Goal: Information Seeking & Learning: Learn about a topic

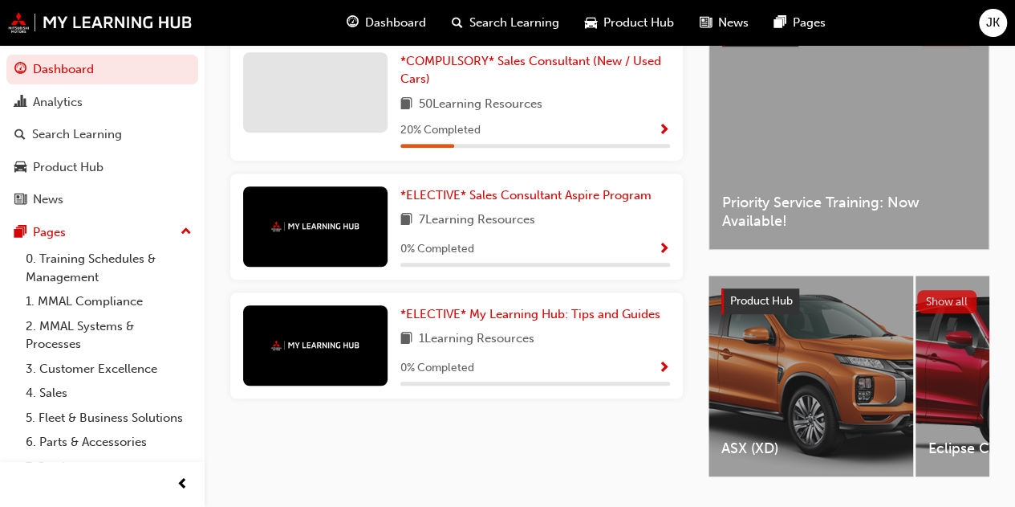
scroll to position [451, 0]
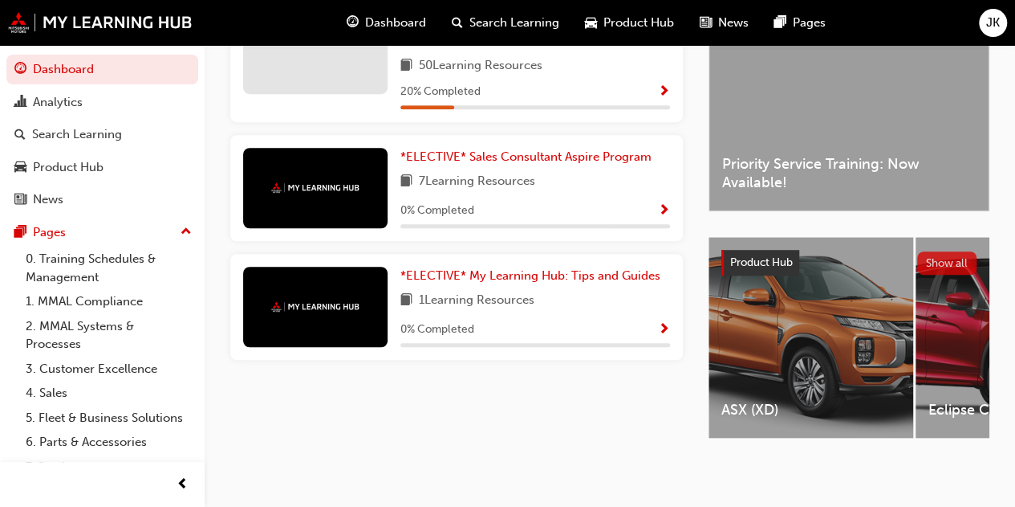
click at [930, 259] on button "Show all" at bounding box center [948, 262] width 60 height 23
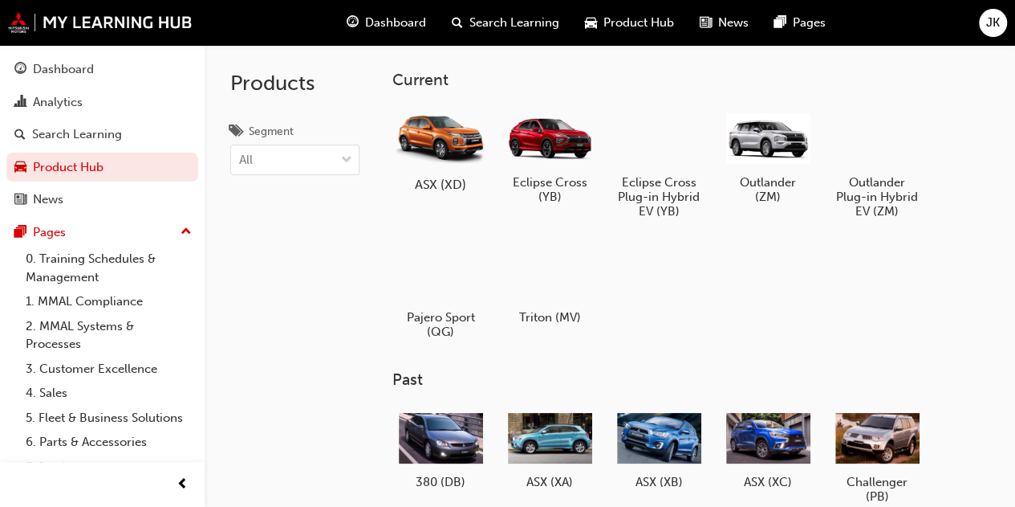
click at [442, 146] on div at bounding box center [440, 138] width 89 height 64
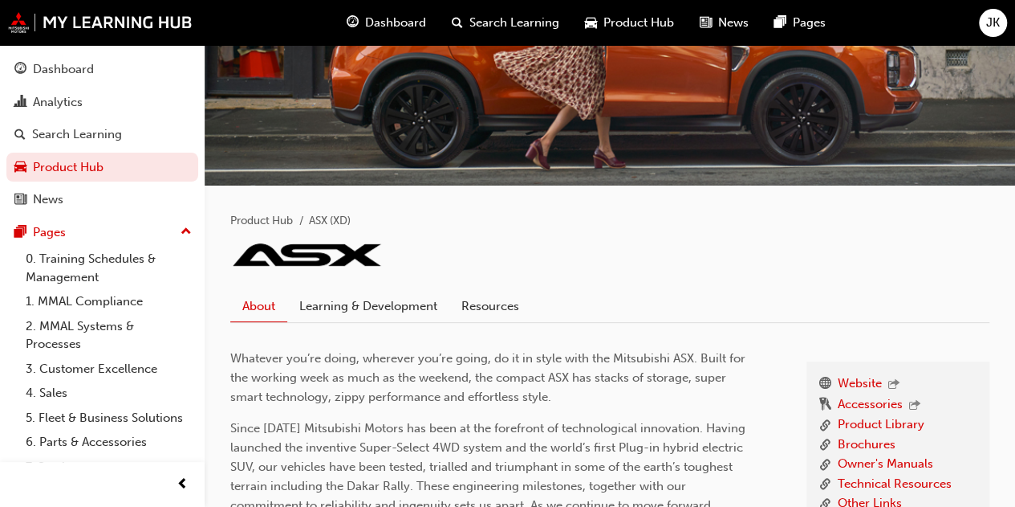
scroll to position [321, 0]
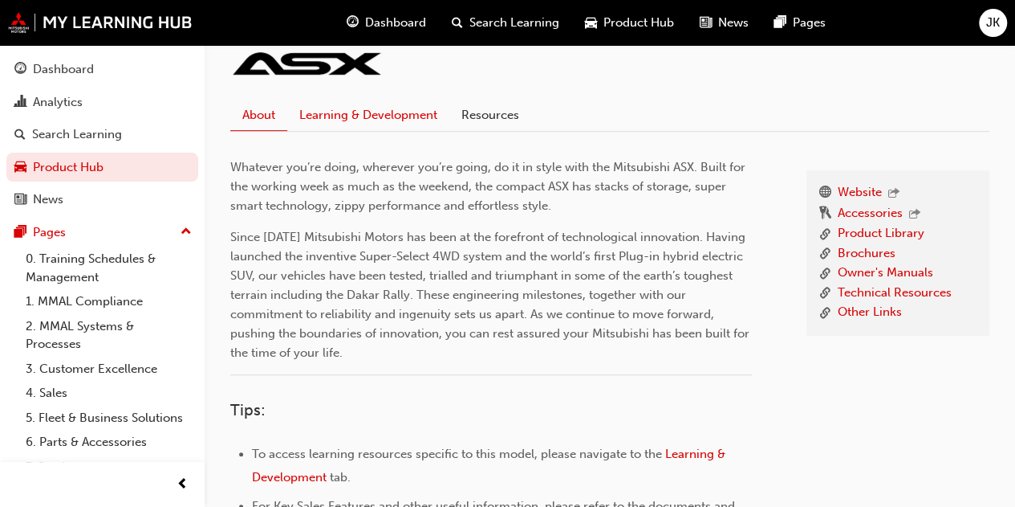
click at [347, 107] on link "Learning & Development" at bounding box center [368, 115] width 162 height 31
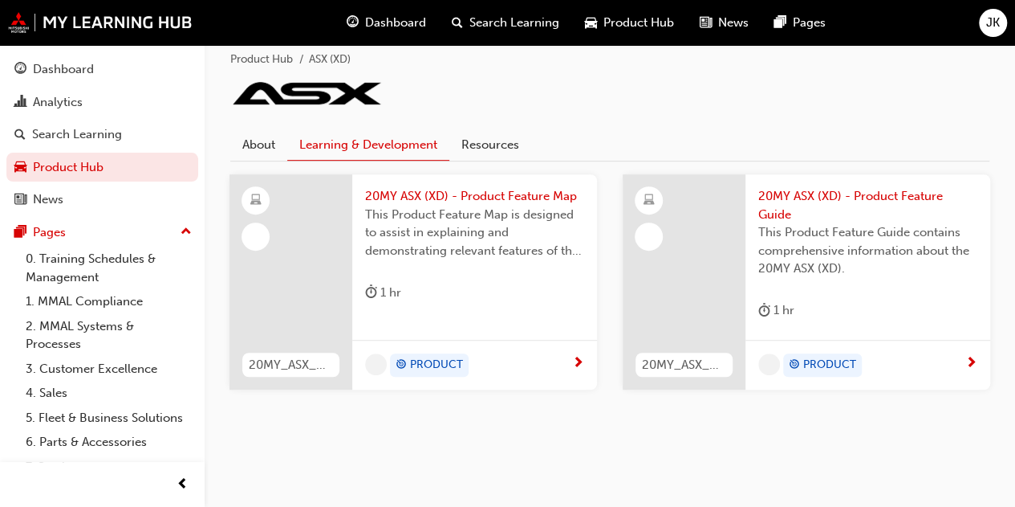
scroll to position [289, 0]
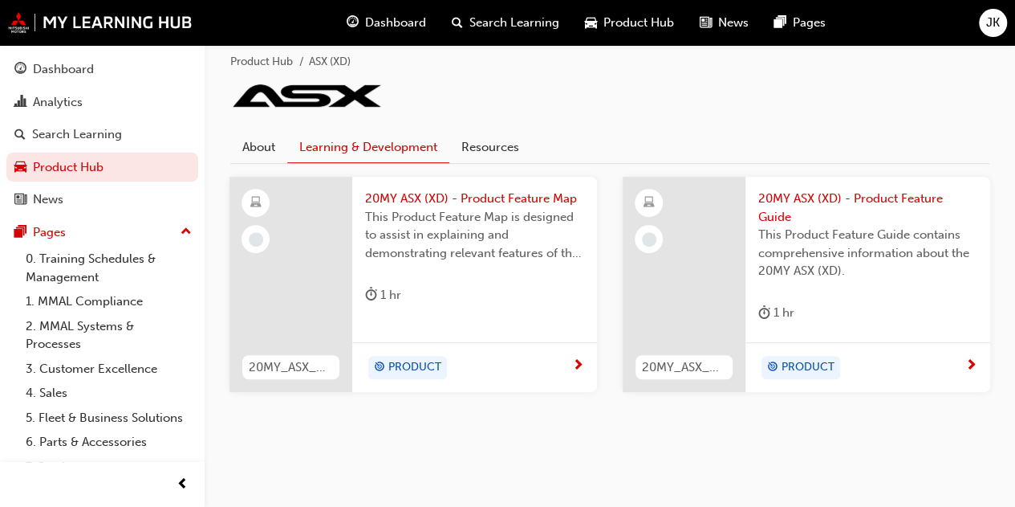
click at [569, 356] on div "PRODUCT" at bounding box center [468, 368] width 207 height 24
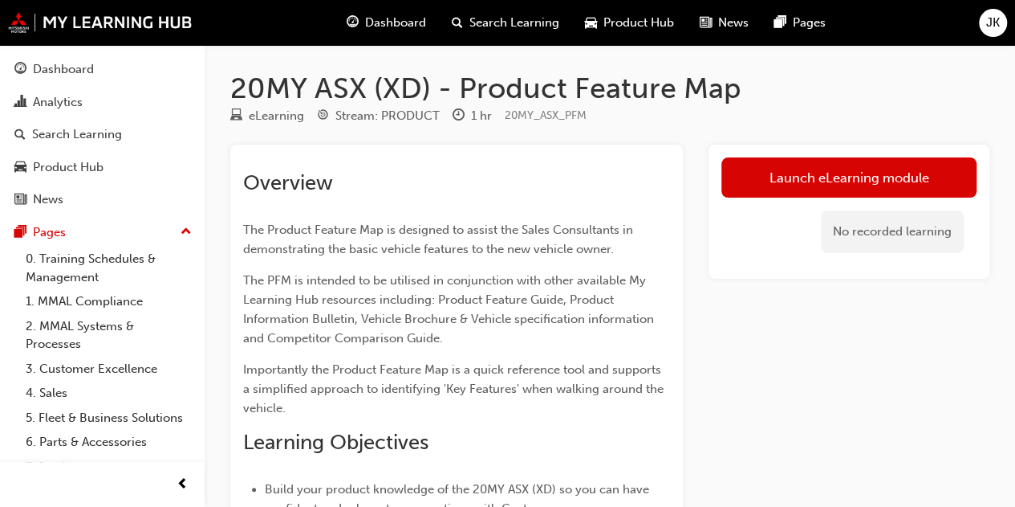
scroll to position [289, 0]
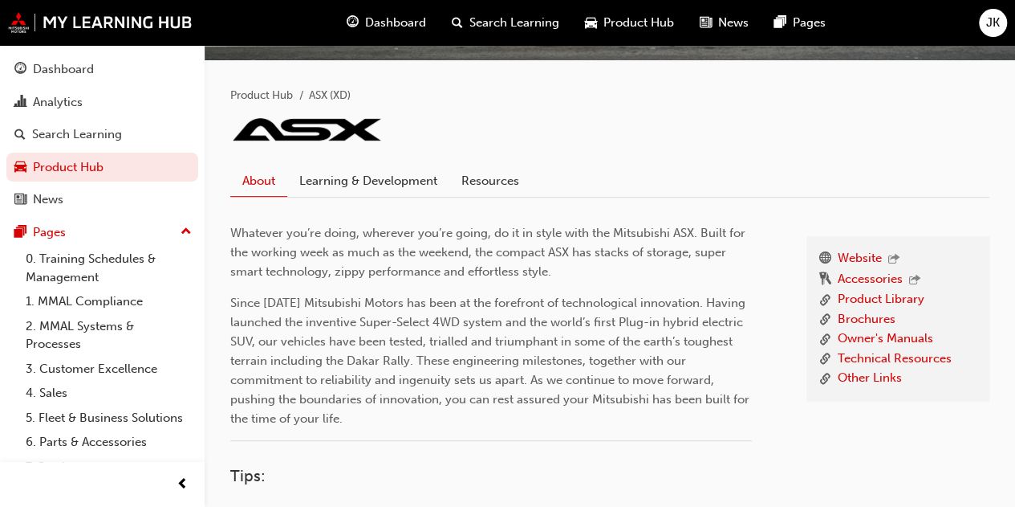
scroll to position [234, 0]
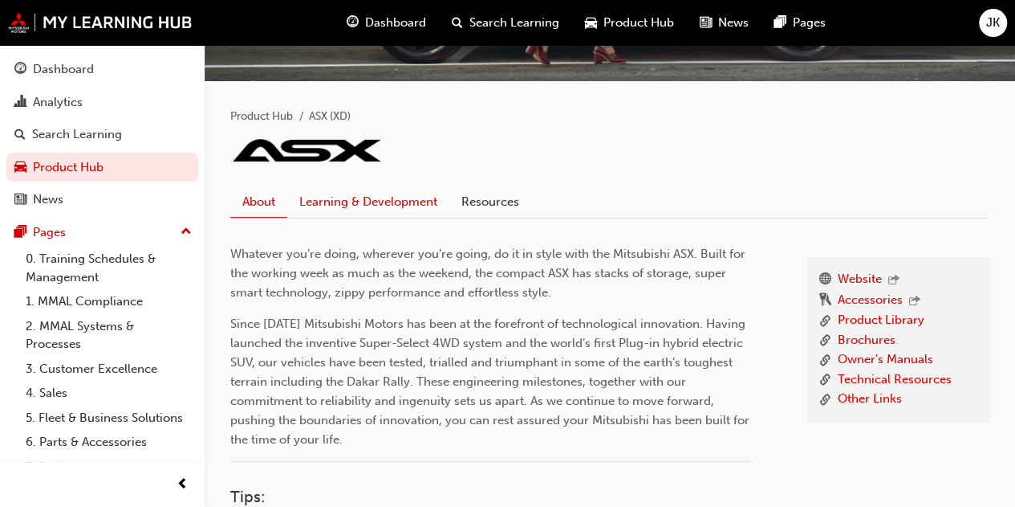
click at [383, 214] on link "Learning & Development" at bounding box center [368, 202] width 162 height 31
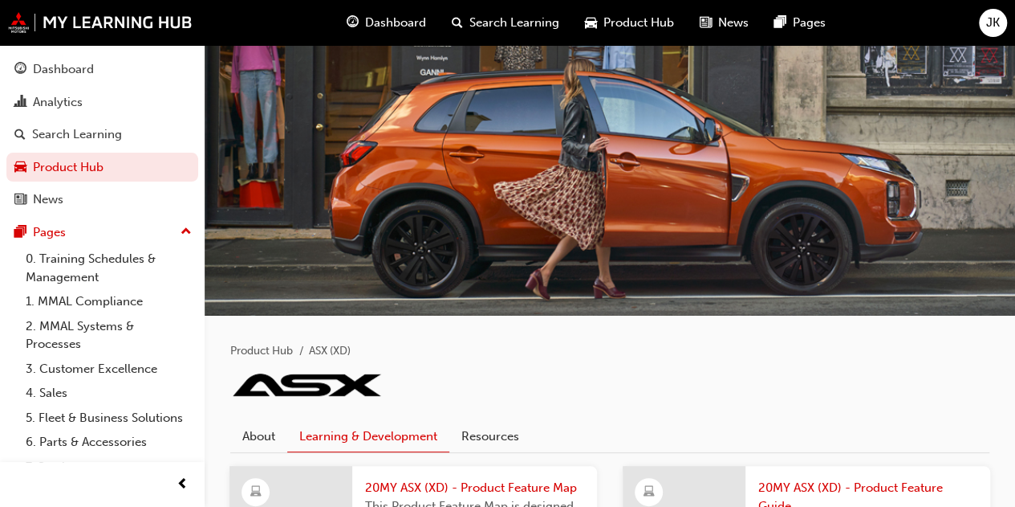
click at [289, 433] on div "About Learning & Development Resources" at bounding box center [609, 437] width 759 height 32
click at [625, 25] on span "Product Hub" at bounding box center [639, 23] width 71 height 18
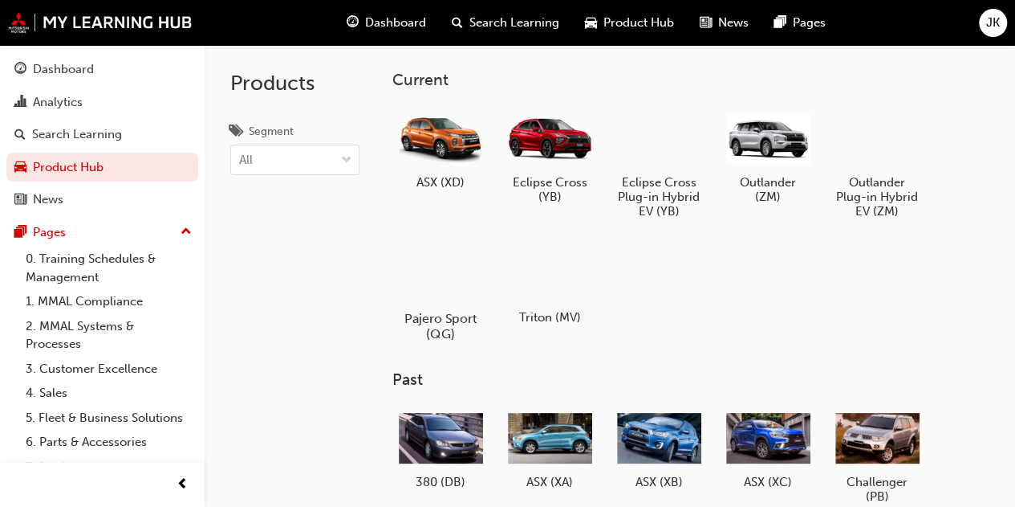
click at [470, 276] on div at bounding box center [440, 272] width 89 height 64
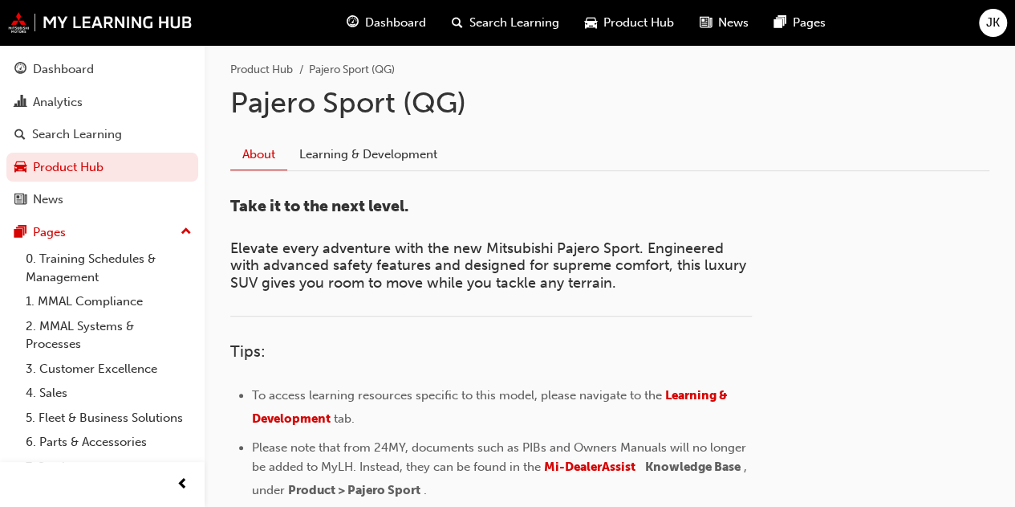
scroll to position [189, 0]
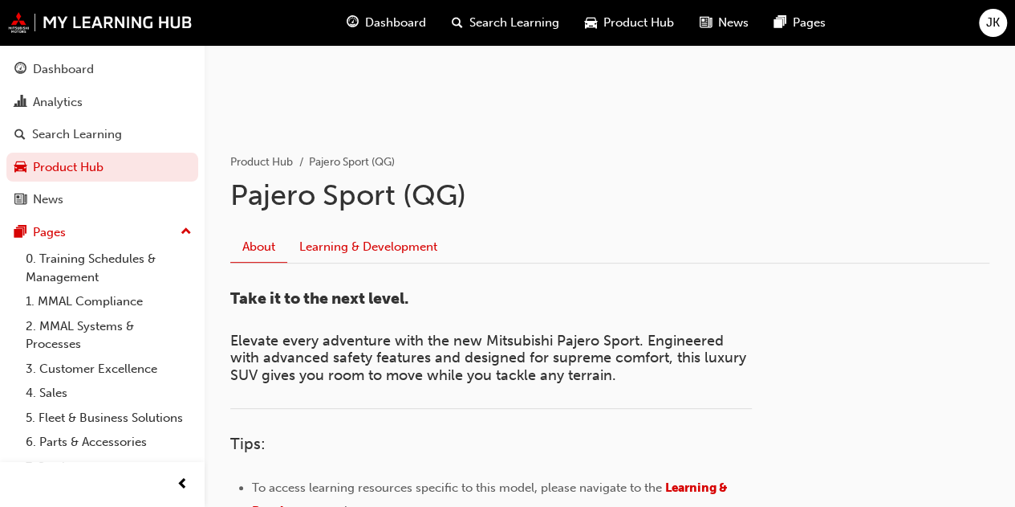
click at [371, 245] on link "Learning & Development" at bounding box center [368, 247] width 162 height 31
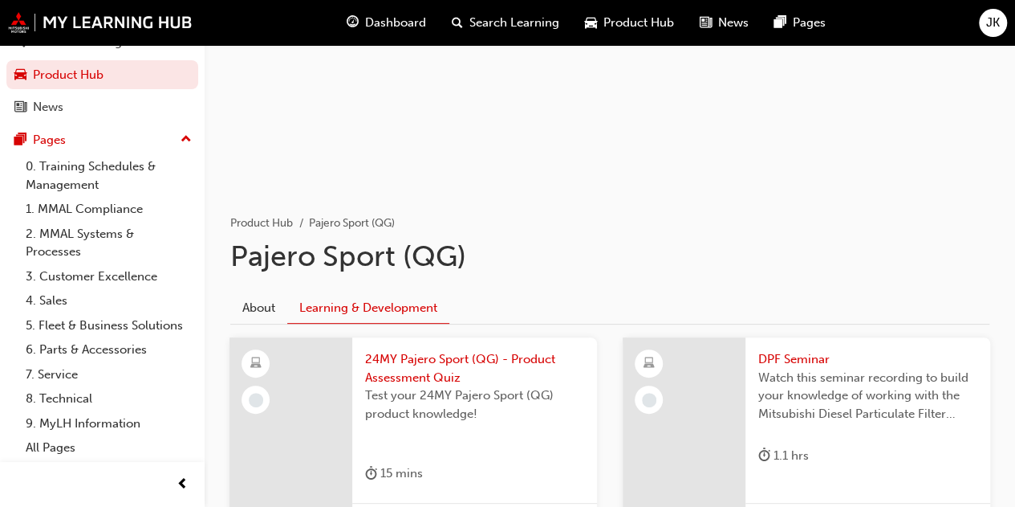
scroll to position [288, 0]
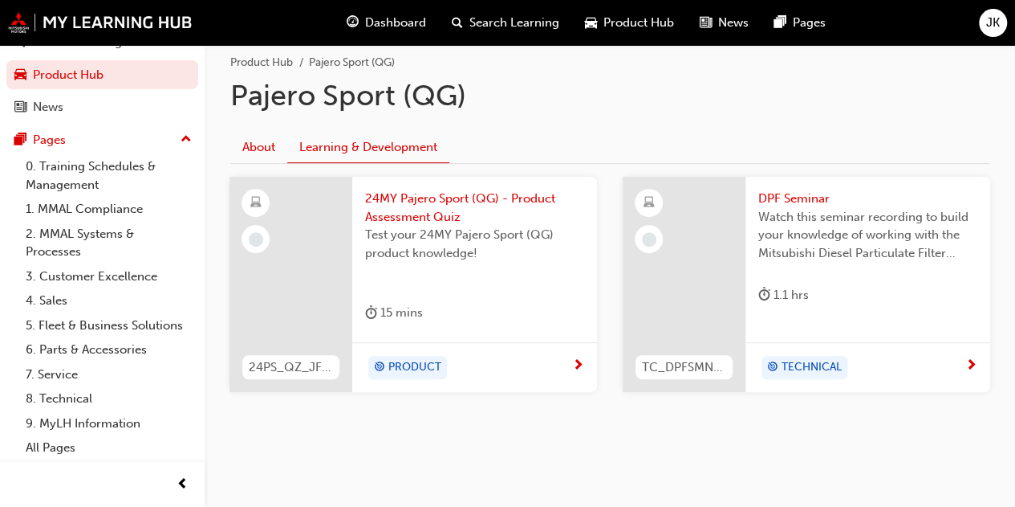
click at [243, 149] on link "About" at bounding box center [258, 147] width 57 height 31
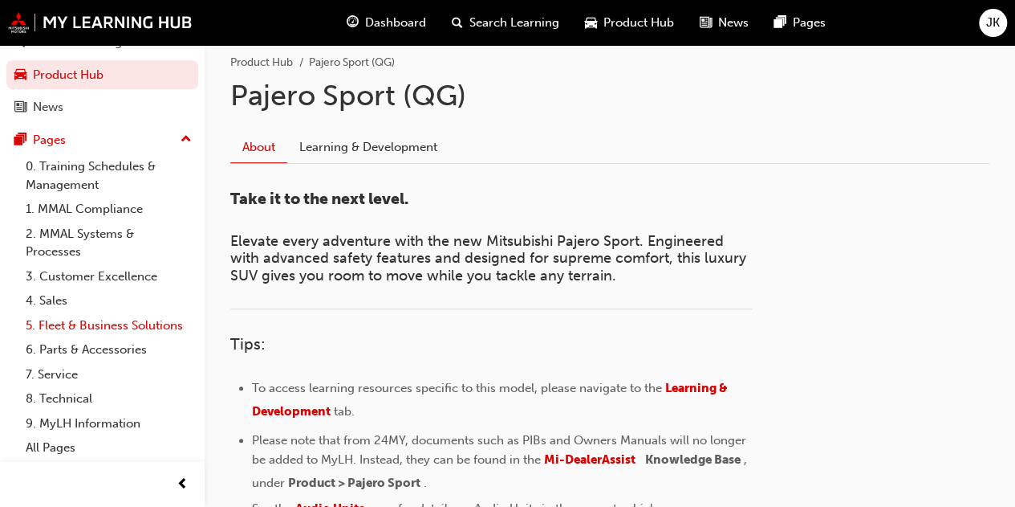
click at [77, 313] on link "5. Fleet & Business Solutions" at bounding box center [108, 325] width 179 height 25
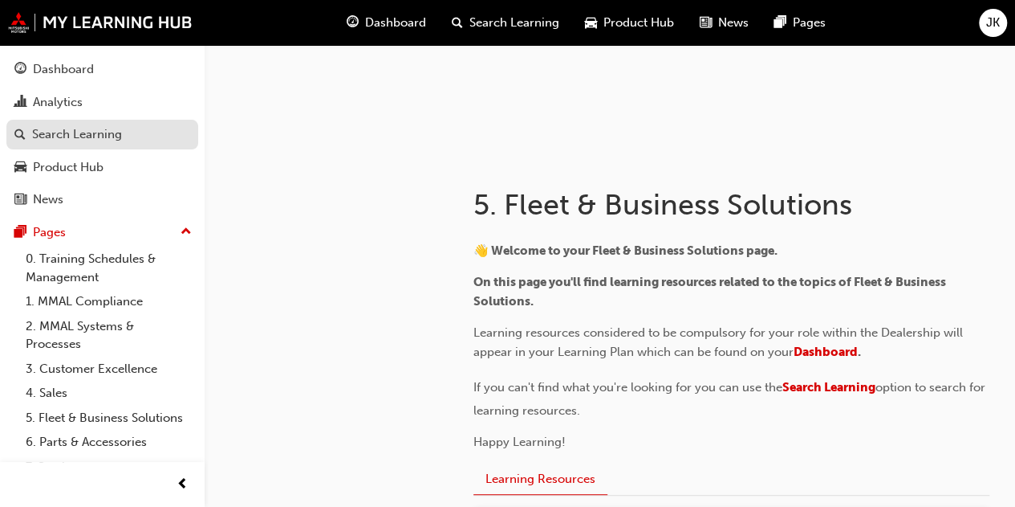
click at [41, 133] on div "Search Learning" at bounding box center [77, 134] width 90 height 18
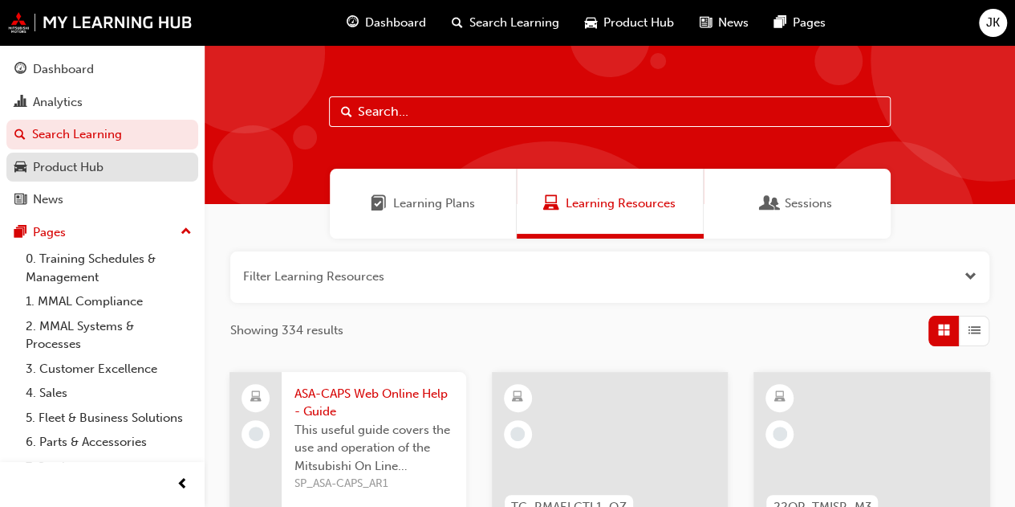
click at [61, 169] on div "Product Hub" at bounding box center [68, 167] width 71 height 18
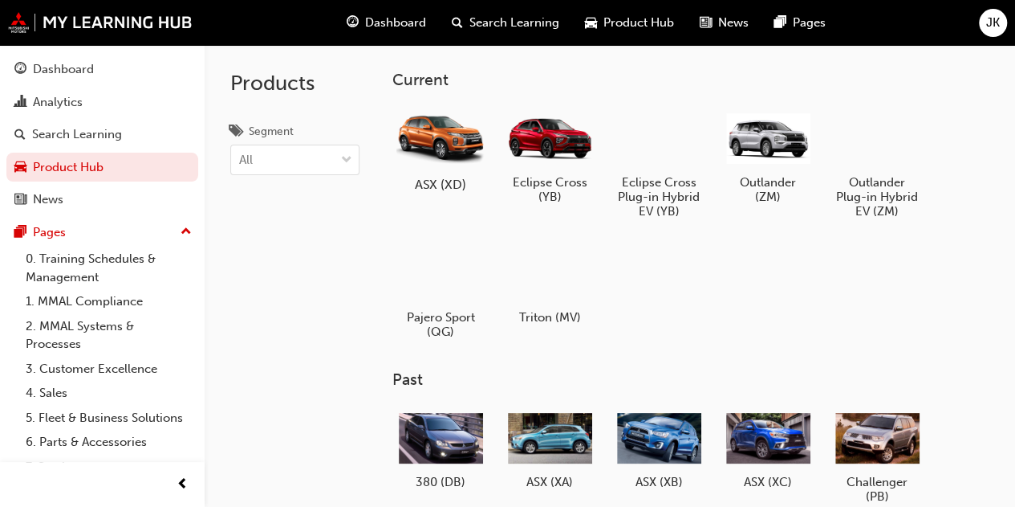
click at [443, 149] on div at bounding box center [440, 138] width 89 height 64
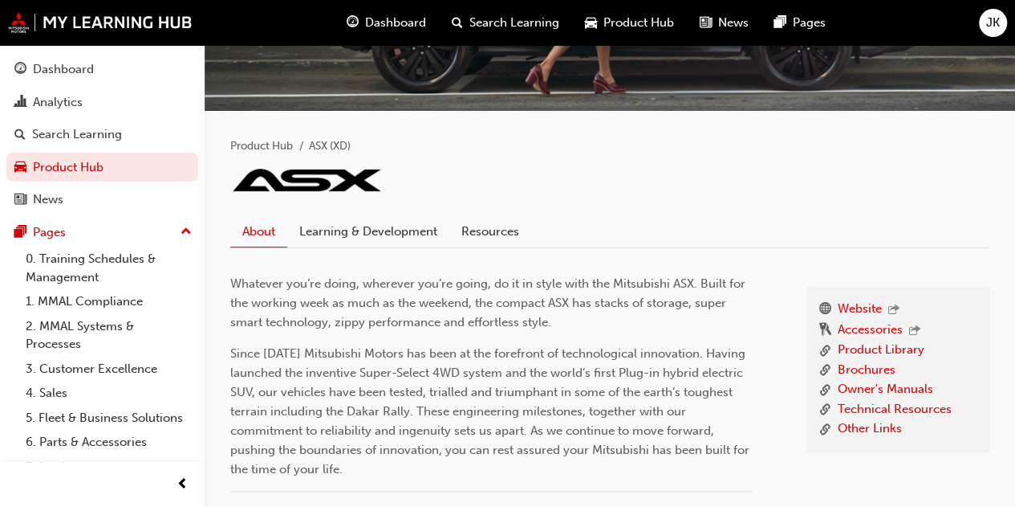
scroll to position [321, 0]
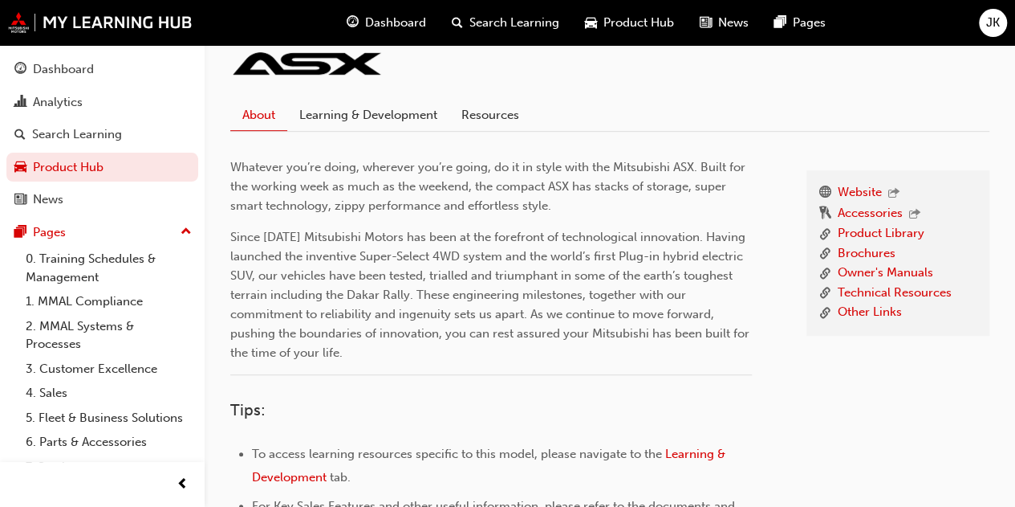
click at [332, 120] on link "Learning & Development" at bounding box center [368, 115] width 162 height 31
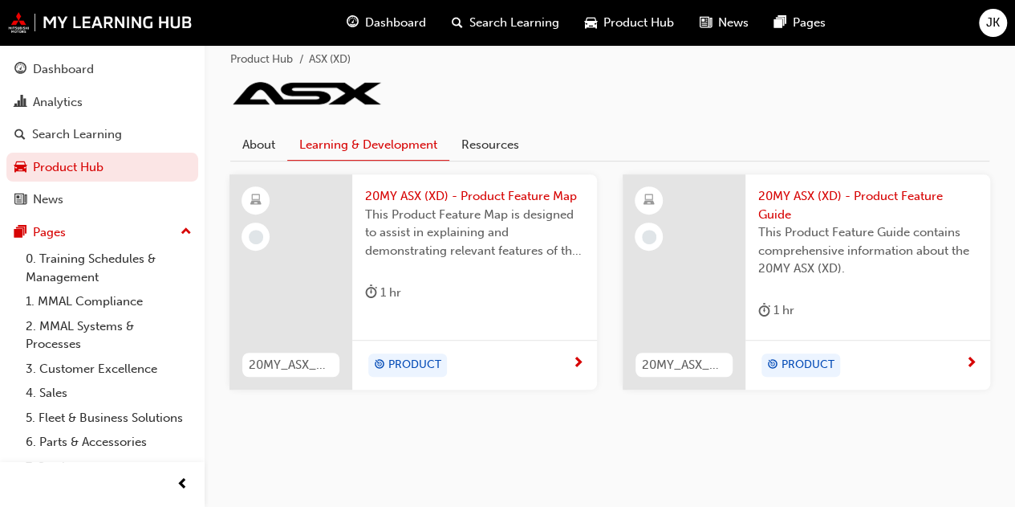
scroll to position [289, 0]
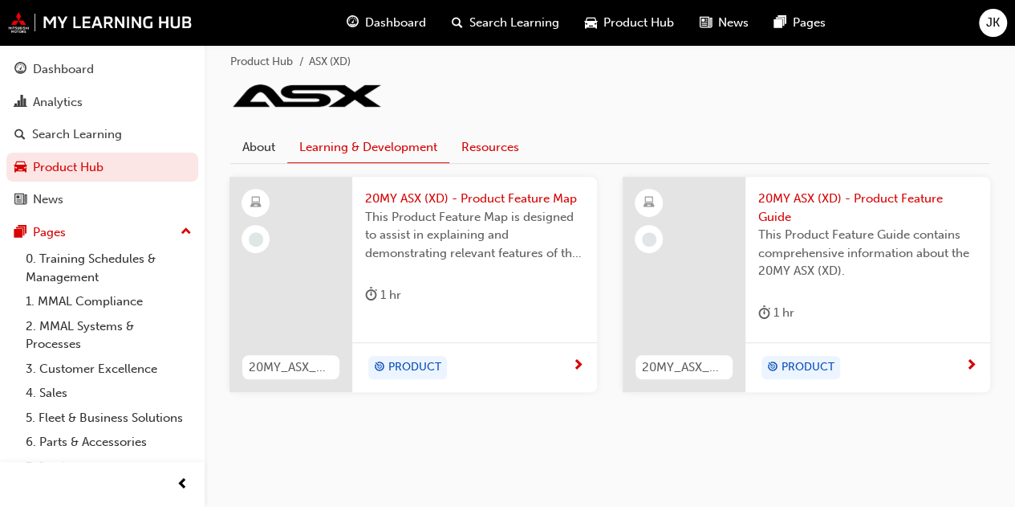
click at [467, 145] on link "Resources" at bounding box center [491, 147] width 82 height 31
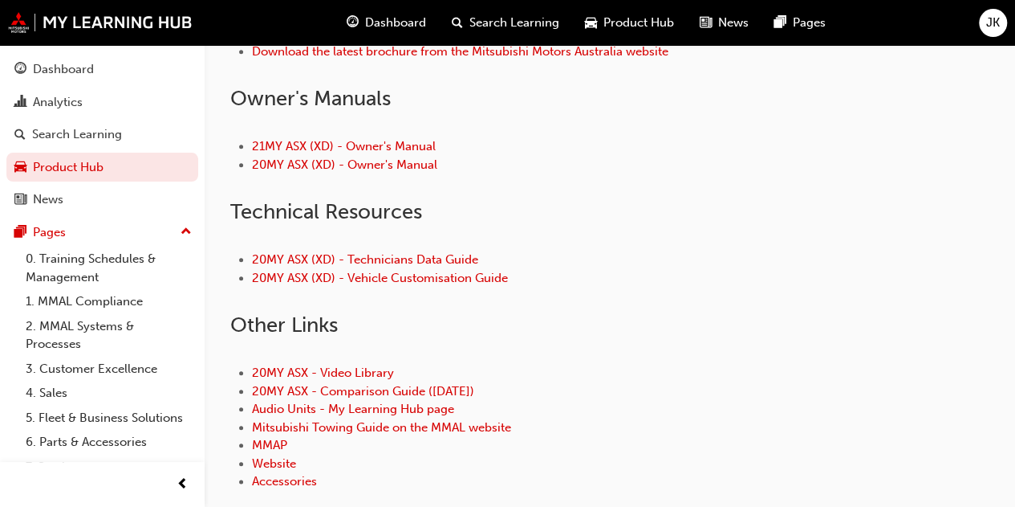
scroll to position [772, 0]
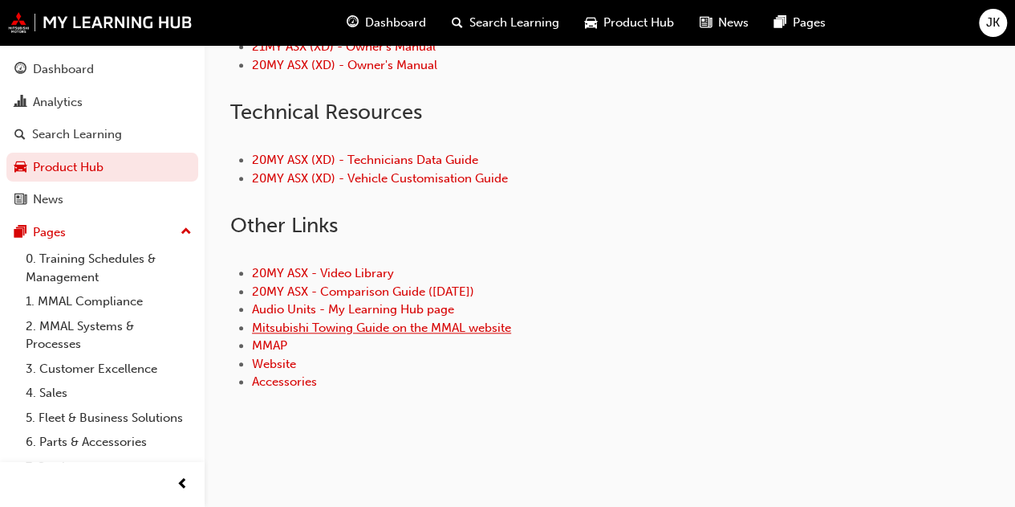
click at [340, 325] on link "Mitsubishi Towing Guide on the MMAL website" at bounding box center [381, 327] width 259 height 14
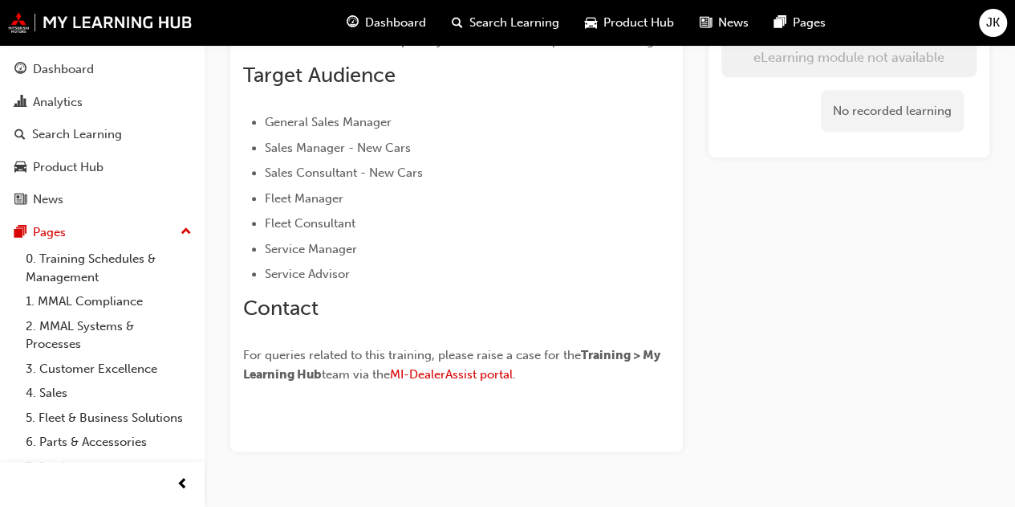
scroll to position [380, 0]
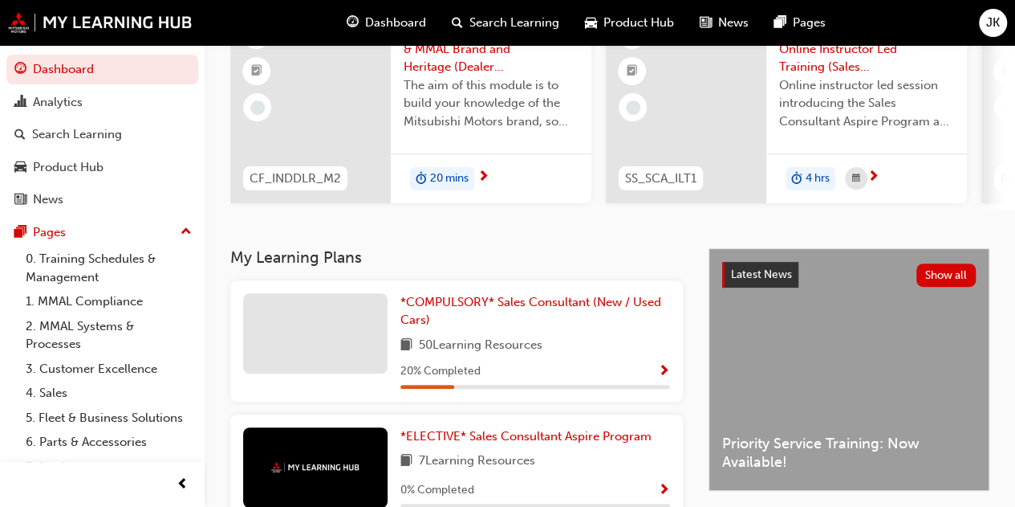
scroll to position [241, 0]
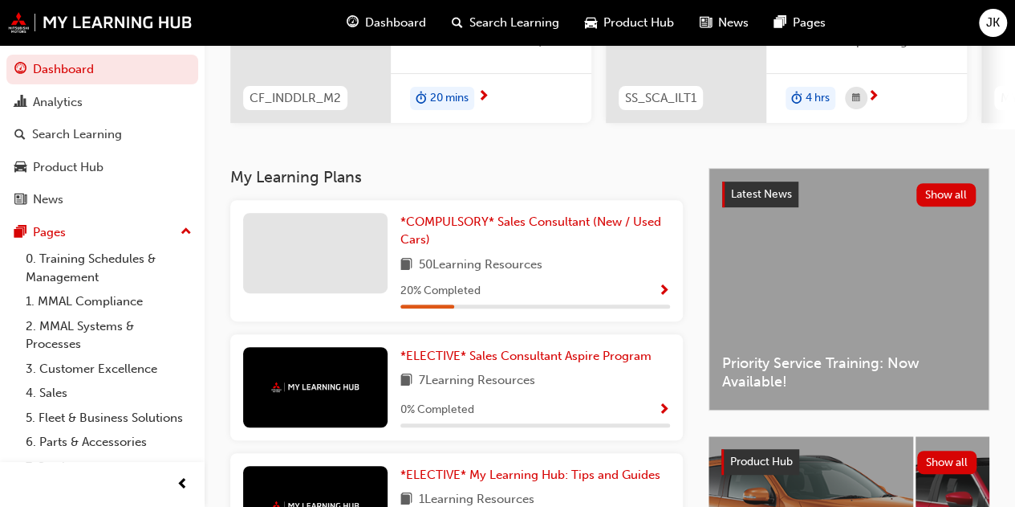
click at [540, 274] on span "50 Learning Resources" at bounding box center [481, 265] width 124 height 20
click at [661, 293] on span "Show Progress" at bounding box center [664, 291] width 12 height 14
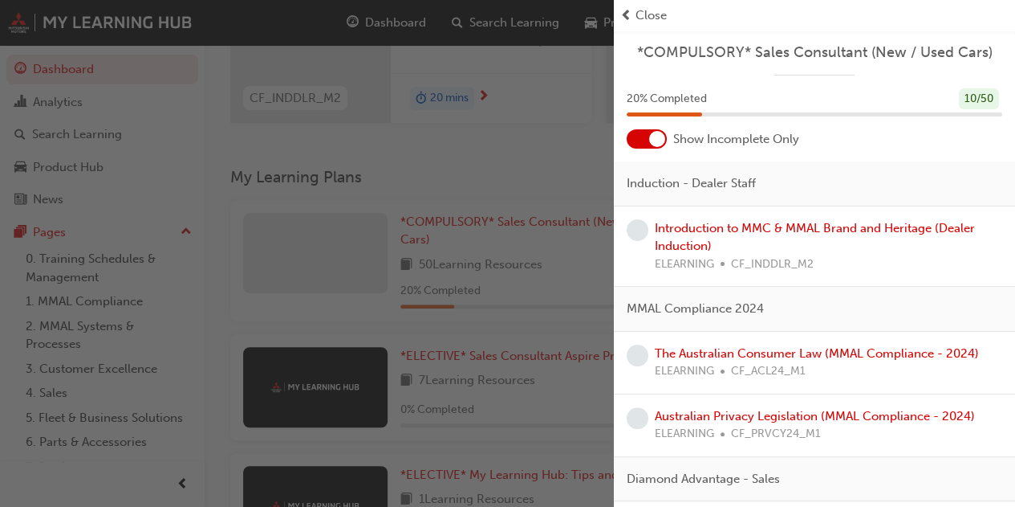
click at [758, 92] on div "20 % Completed 10 / 50" at bounding box center [815, 99] width 376 height 22
click at [747, 47] on span "*COMPULSORY* Sales Consultant (New / Used Cars)" at bounding box center [815, 52] width 376 height 18
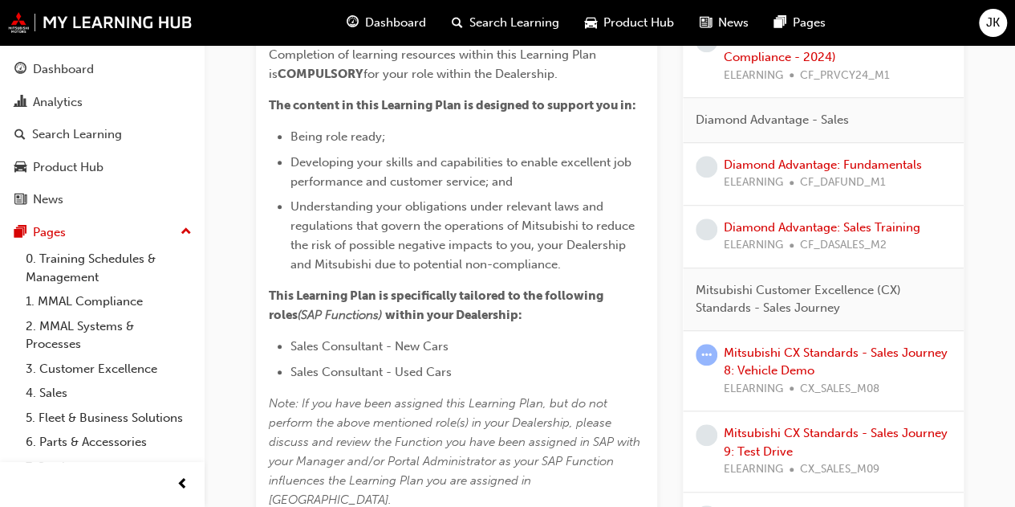
scroll to position [401, 0]
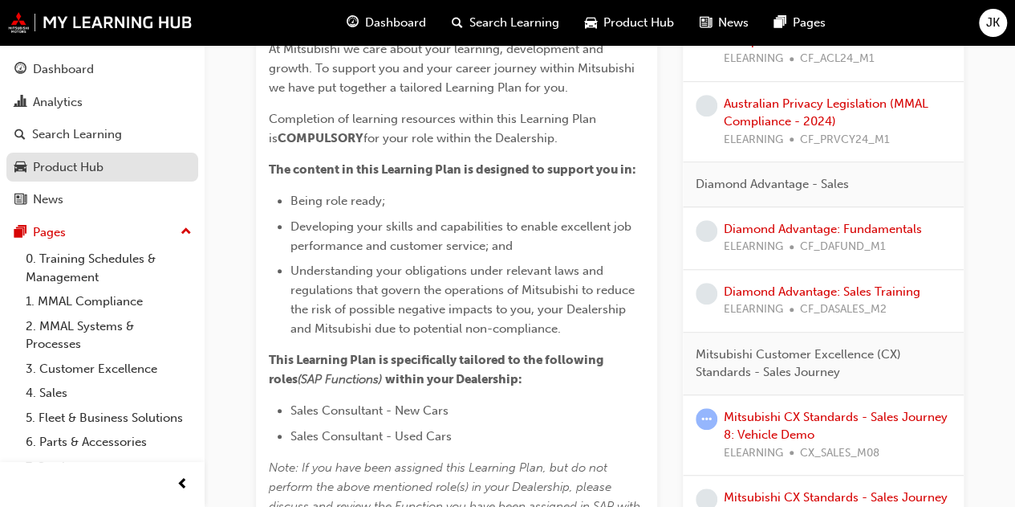
click at [94, 154] on link "Product Hub" at bounding box center [102, 168] width 192 height 30
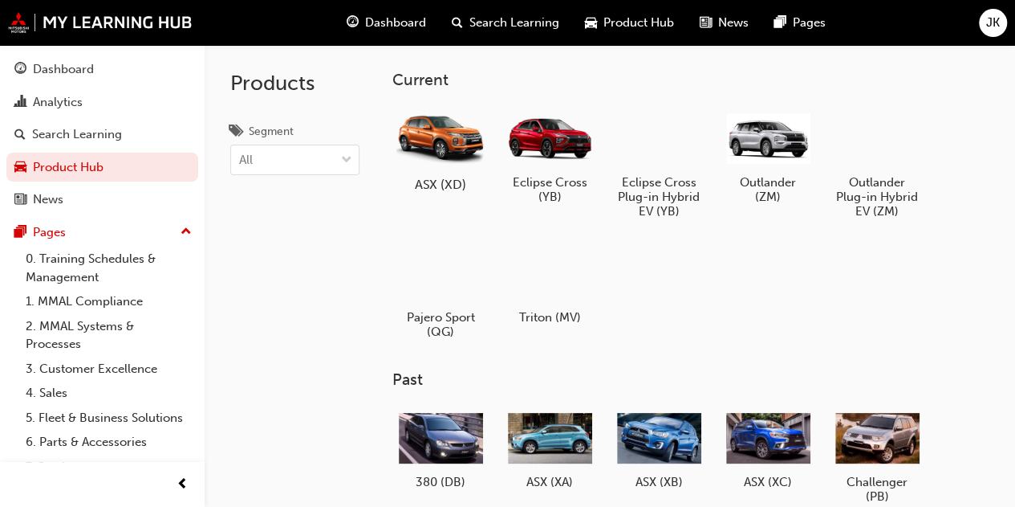
click at [441, 165] on div at bounding box center [440, 138] width 89 height 64
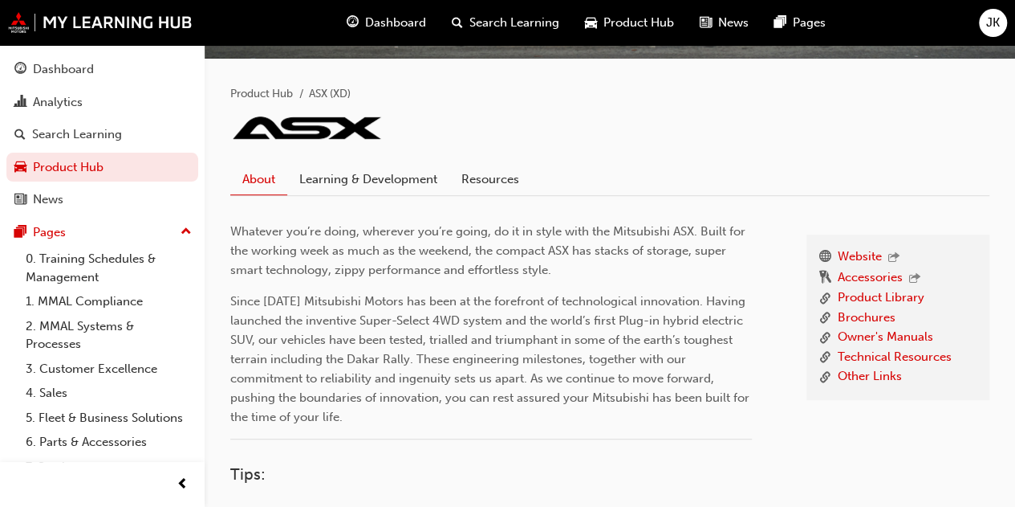
scroll to position [154, 0]
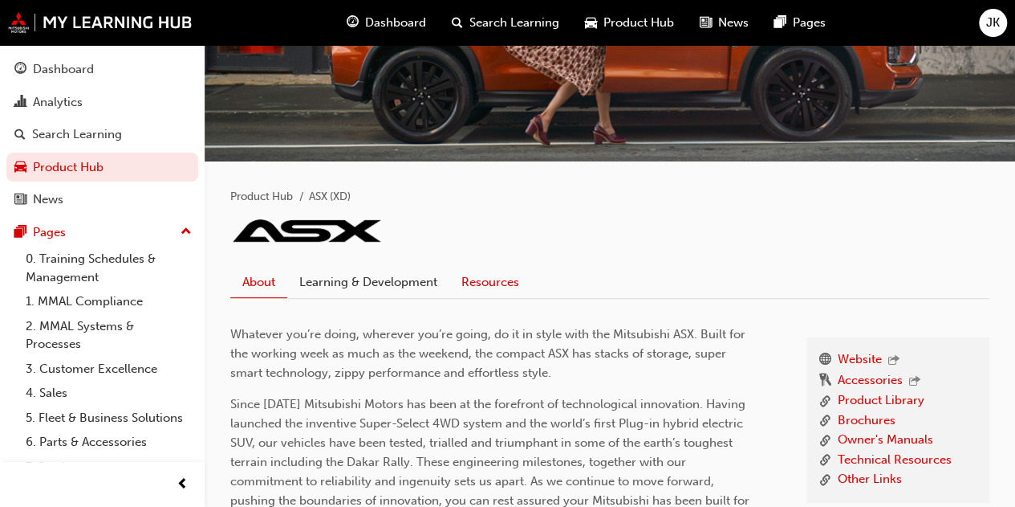
click at [485, 287] on link "Resources" at bounding box center [491, 282] width 82 height 31
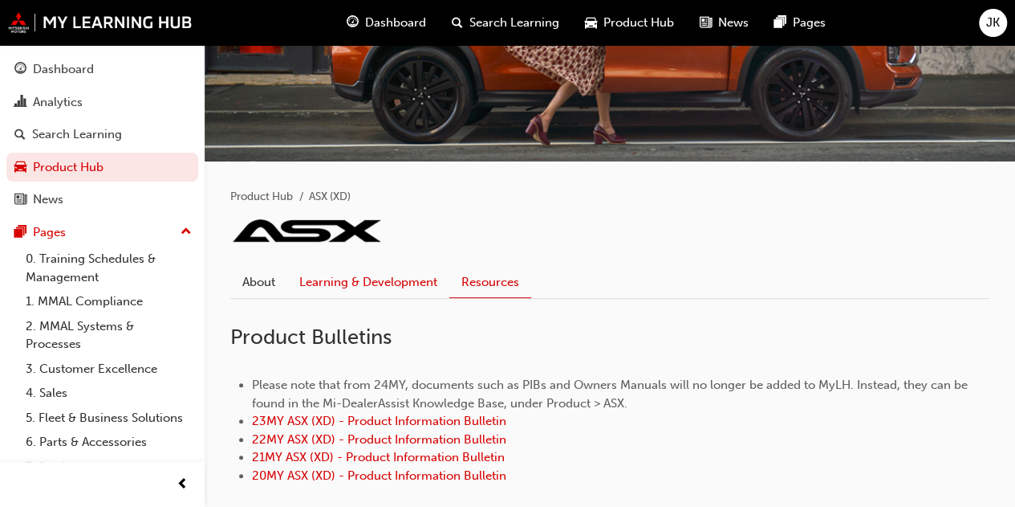
click at [389, 279] on link "Learning & Development" at bounding box center [368, 282] width 162 height 31
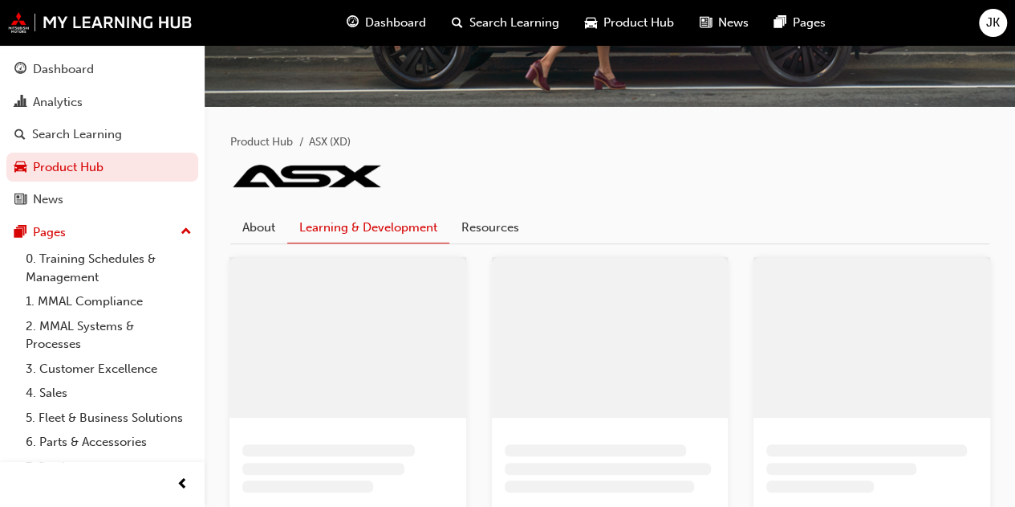
scroll to position [234, 0]
